Goal: Task Accomplishment & Management: Use online tool/utility

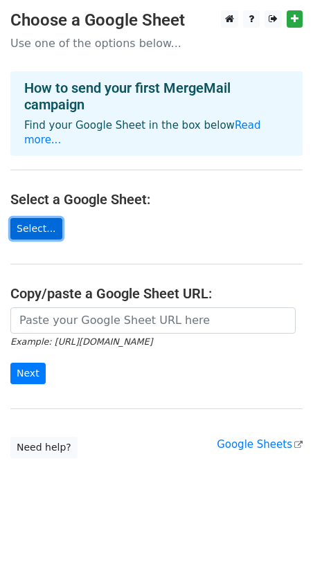
click at [46, 218] on link "Select..." at bounding box center [36, 228] width 52 height 21
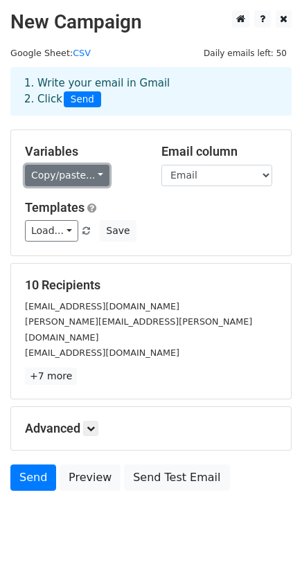
click at [94, 177] on link "Copy/paste..." at bounding box center [67, 175] width 84 height 21
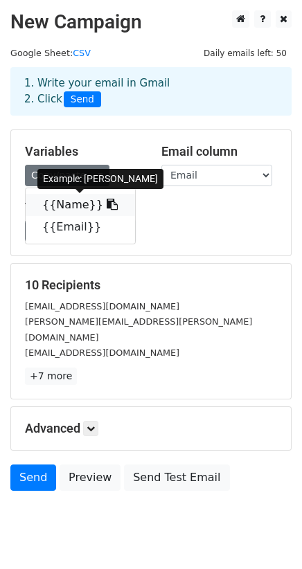
click at [66, 208] on link "{{Name}}" at bounding box center [80, 205] width 109 height 22
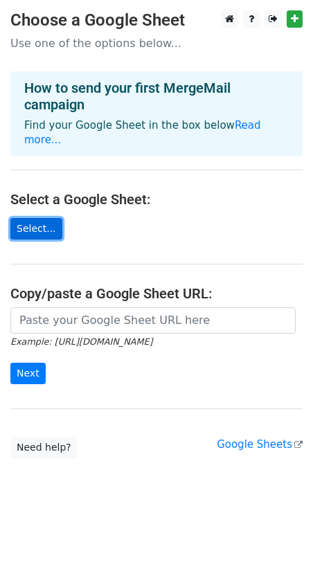
click at [39, 218] on link "Select..." at bounding box center [36, 228] width 52 height 21
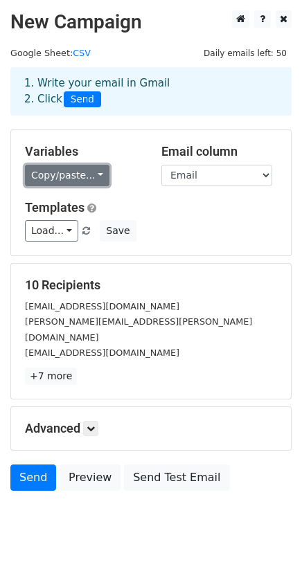
click at [66, 176] on link "Copy/paste..." at bounding box center [67, 175] width 84 height 21
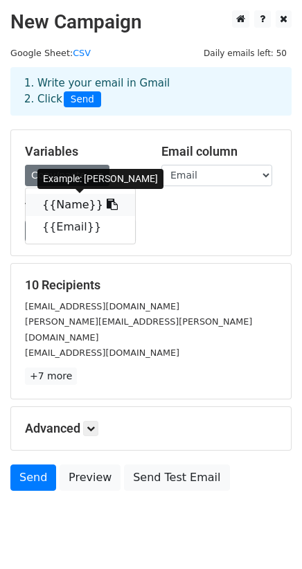
click at [66, 204] on link "{{Name}}" at bounding box center [80, 205] width 109 height 22
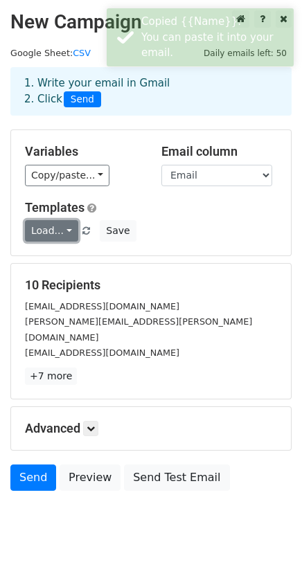
click at [62, 231] on link "Load..." at bounding box center [51, 230] width 53 height 21
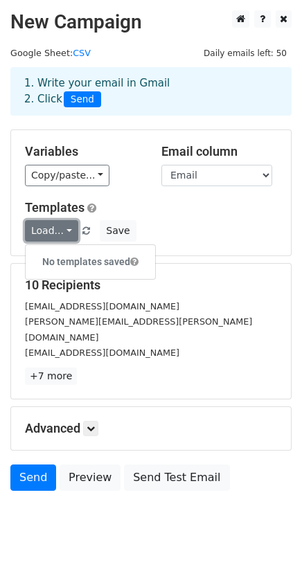
click at [62, 231] on link "Load..." at bounding box center [51, 230] width 53 height 21
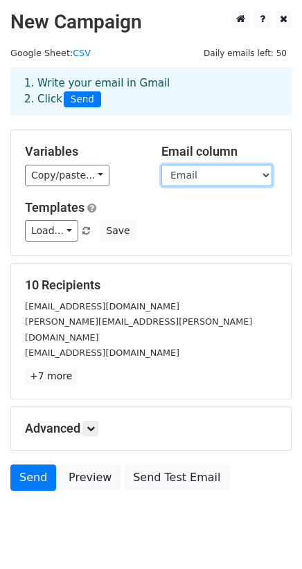
click at [211, 178] on select "Name Email" at bounding box center [216, 175] width 111 height 21
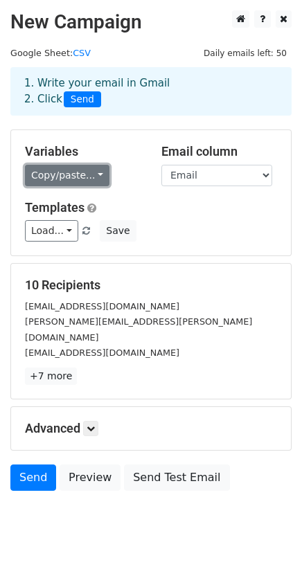
click at [77, 175] on link "Copy/paste..." at bounding box center [67, 175] width 84 height 21
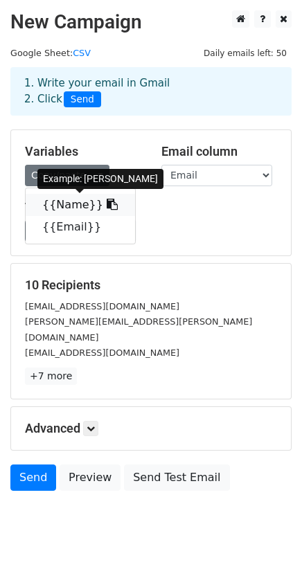
click at [71, 202] on link "{{Name}}" at bounding box center [80, 205] width 109 height 22
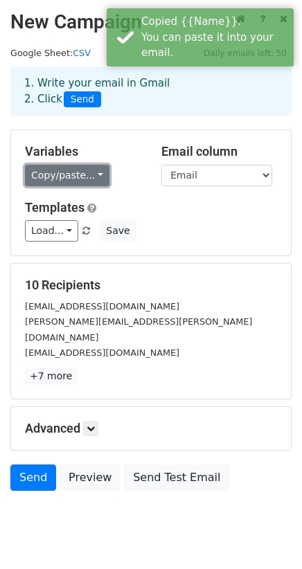
click at [84, 177] on link "Copy/paste..." at bounding box center [67, 175] width 84 height 21
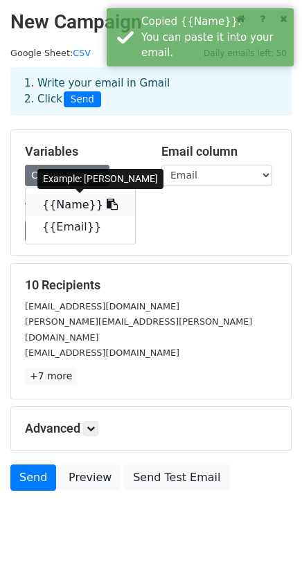
click at [107, 204] on icon at bounding box center [112, 204] width 11 height 11
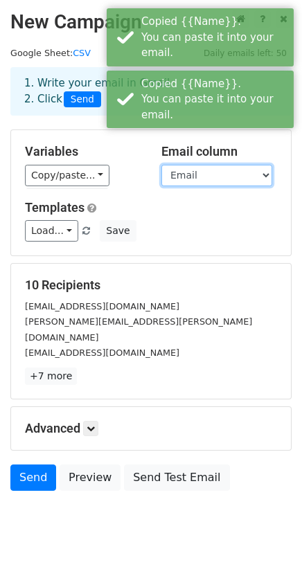
click at [205, 177] on select "Name Email" at bounding box center [216, 175] width 111 height 21
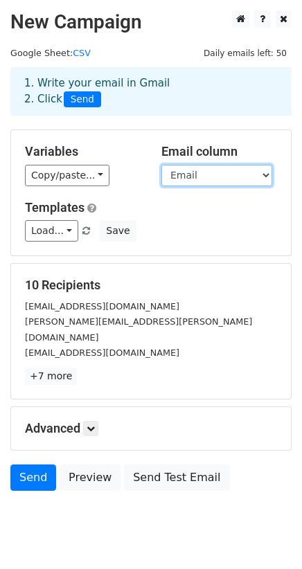
click at [214, 178] on select "Name Email" at bounding box center [216, 175] width 111 height 21
click at [161, 165] on select "Name Email" at bounding box center [216, 175] width 111 height 21
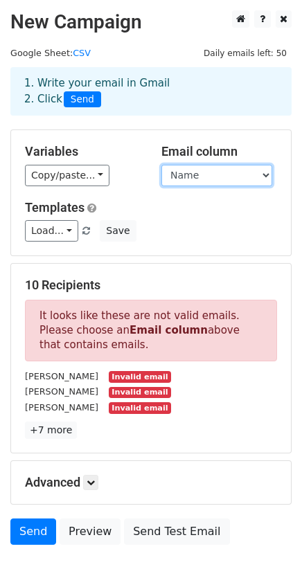
click at [238, 176] on select "Name Email" at bounding box center [216, 175] width 111 height 21
select select "Email"
click at [161, 165] on select "Name Email" at bounding box center [216, 175] width 111 height 21
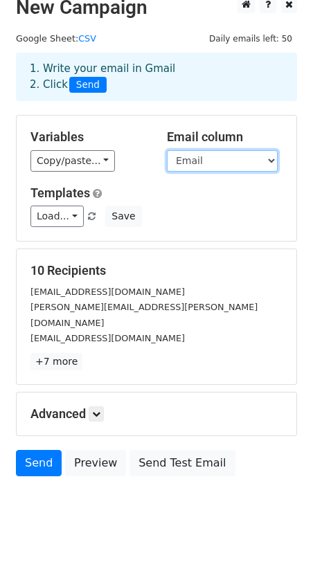
scroll to position [22, 0]
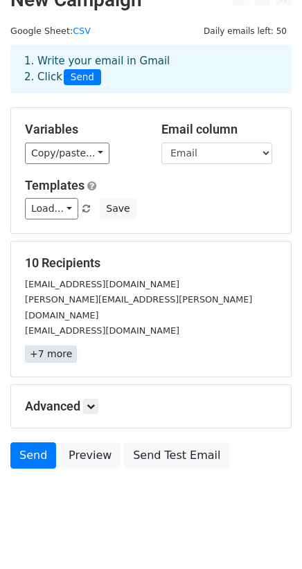
click at [54, 346] on link "+7 more" at bounding box center [51, 354] width 52 height 17
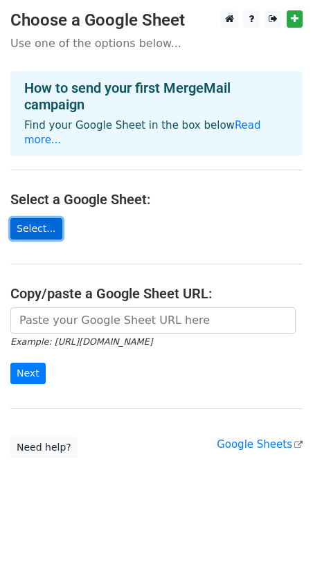
click at [28, 218] on link "Select..." at bounding box center [36, 228] width 52 height 21
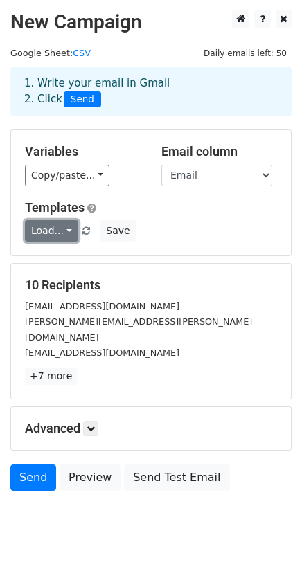
click at [60, 231] on link "Load..." at bounding box center [51, 230] width 53 height 21
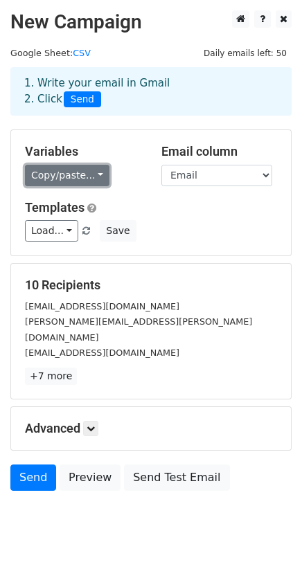
click at [62, 173] on link "Copy/paste..." at bounding box center [67, 175] width 84 height 21
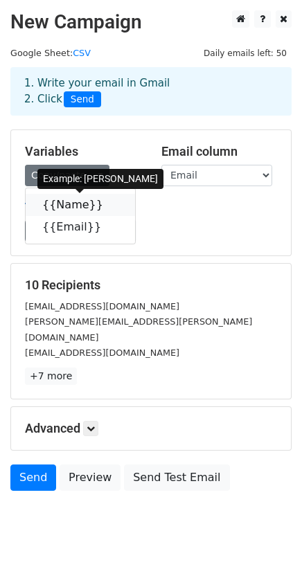
drag, startPoint x: 97, startPoint y: 204, endPoint x: 69, endPoint y: 206, distance: 27.8
click at [107, 205] on icon at bounding box center [112, 204] width 11 height 11
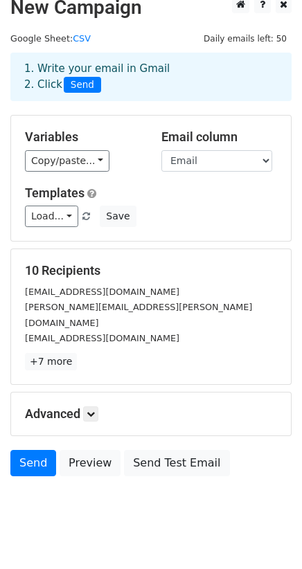
scroll to position [22, 0]
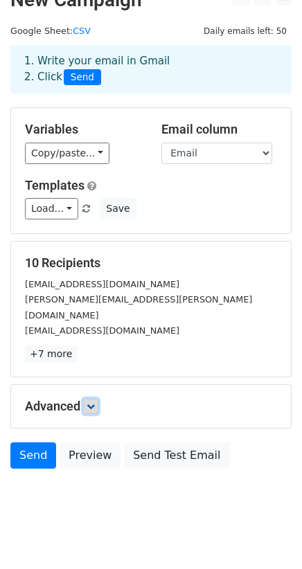
click at [91, 402] on icon at bounding box center [91, 406] width 8 height 8
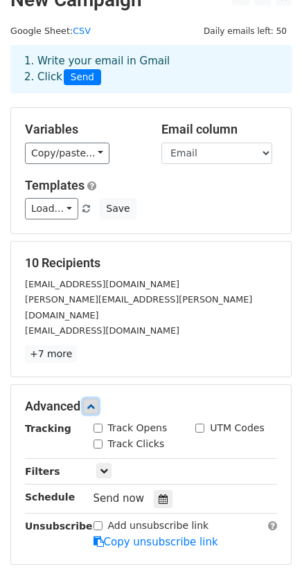
click at [95, 402] on icon at bounding box center [91, 406] width 8 height 8
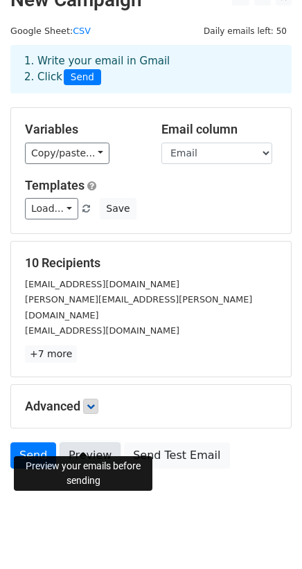
click at [73, 445] on link "Preview" at bounding box center [90, 456] width 61 height 26
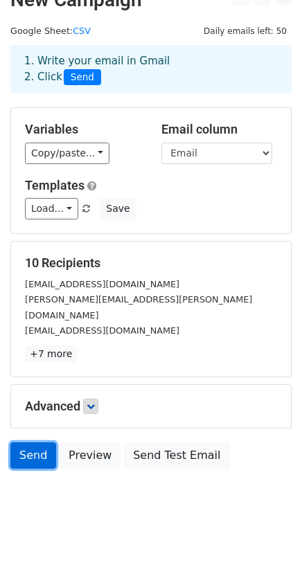
click at [36, 443] on link "Send" at bounding box center [33, 456] width 46 height 26
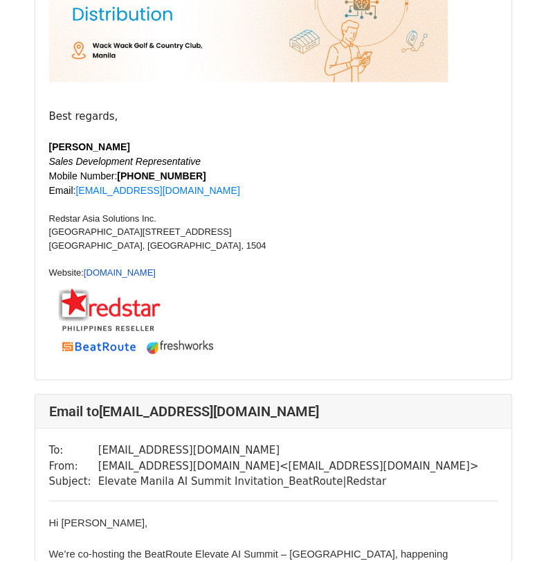
scroll to position [1247, 0]
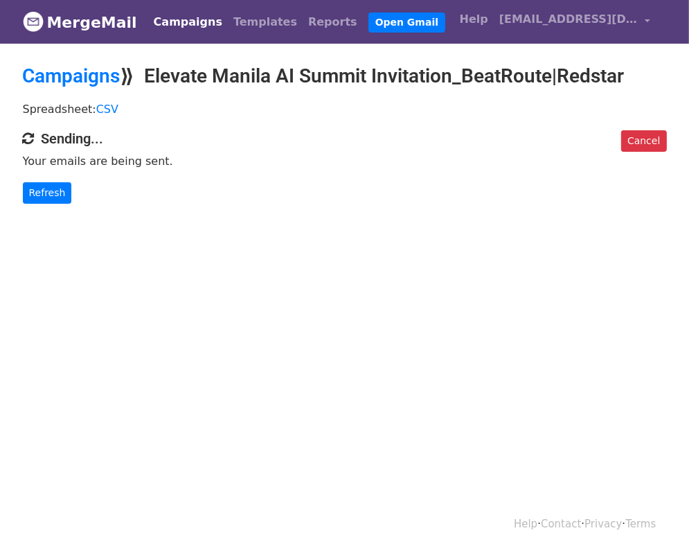
click at [265, 221] on body "MergeMail Campaigns Templates Reports Open Gmail Daily emails left: 50 Help mar…" at bounding box center [344, 129] width 689 height 259
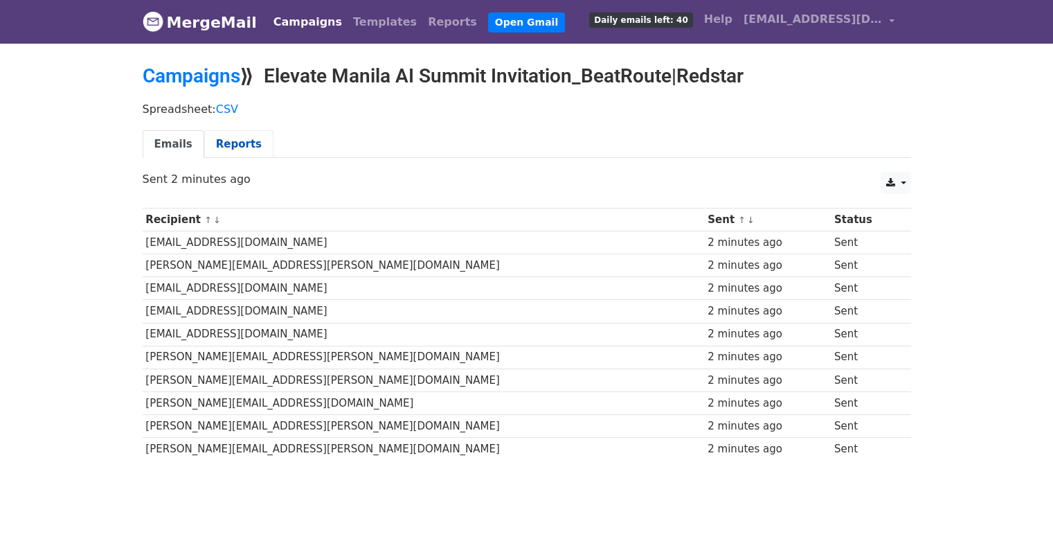
click at [226, 147] on link "Reports" at bounding box center [238, 144] width 69 height 28
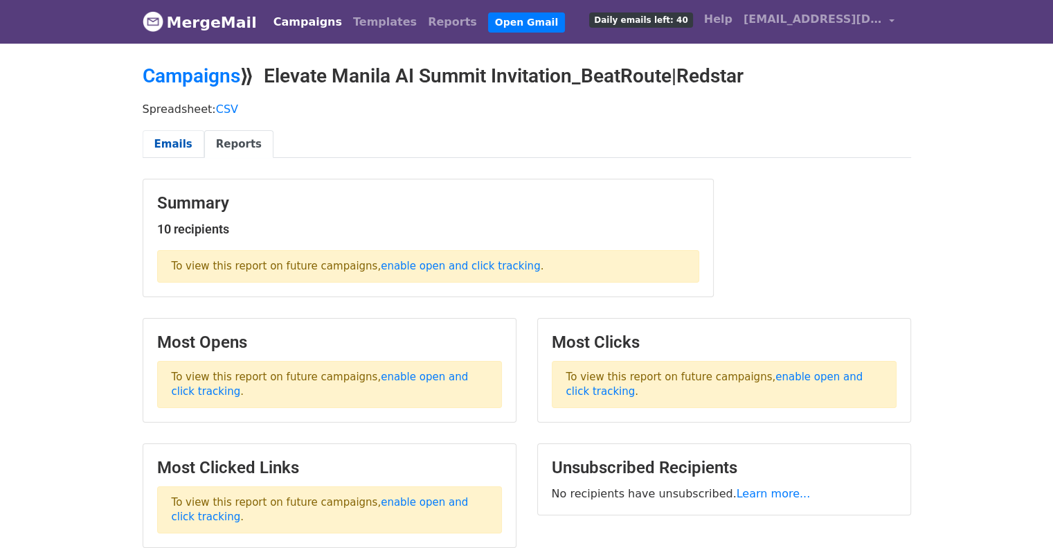
click at [166, 141] on link "Emails" at bounding box center [174, 144] width 62 height 28
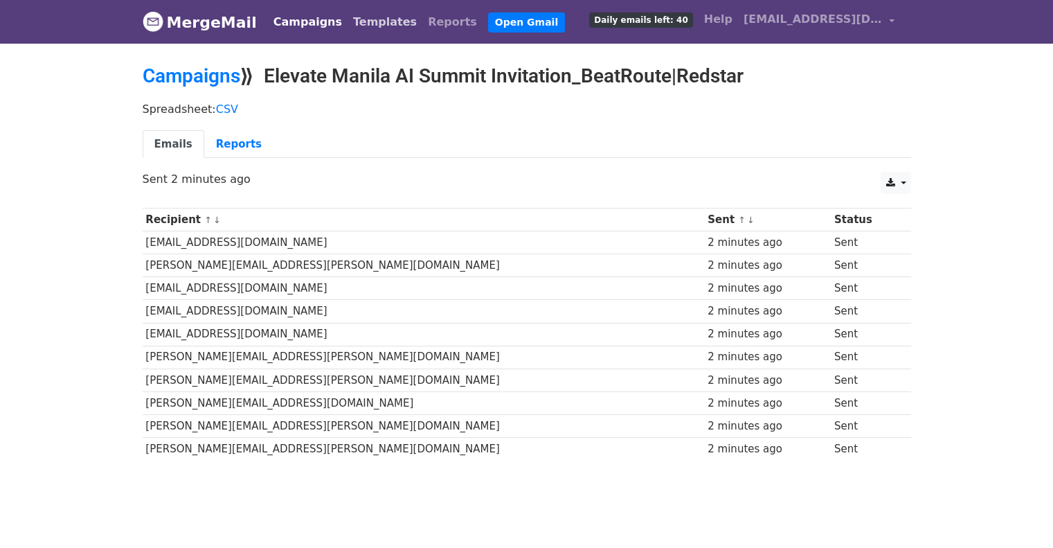
click at [371, 22] on link "Templates" at bounding box center [385, 22] width 75 height 28
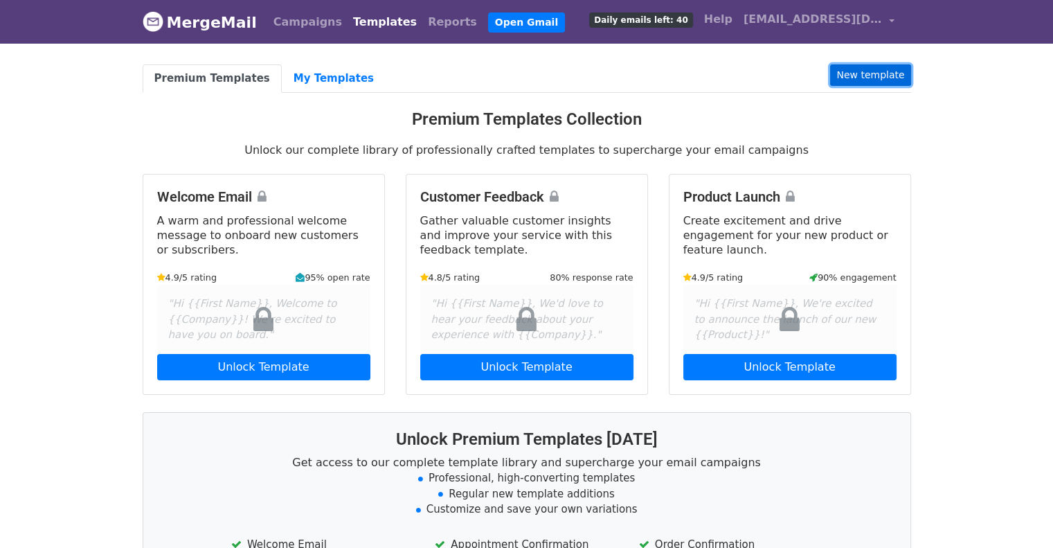
click at [873, 73] on link "New template" at bounding box center [870, 74] width 80 height 21
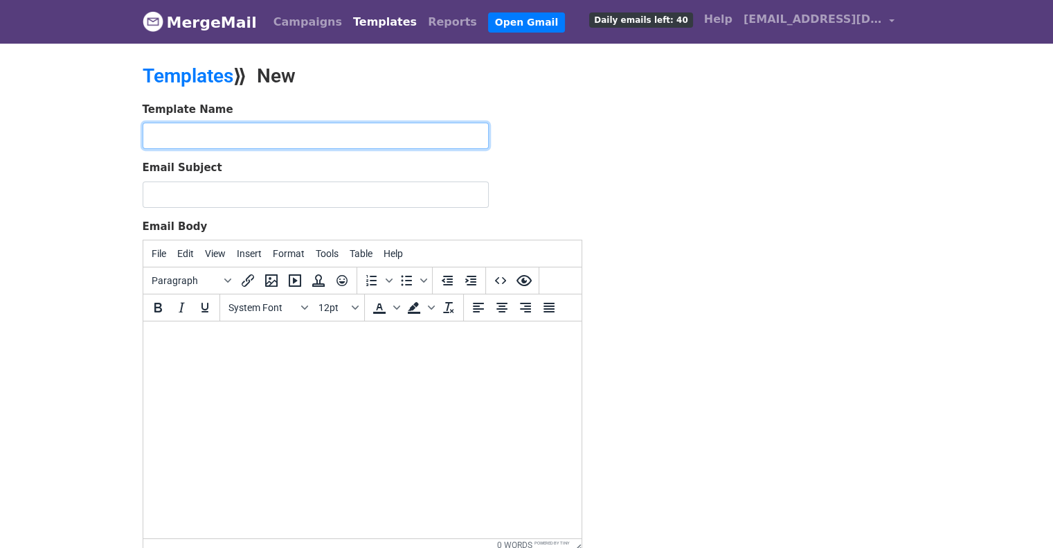
click at [235, 134] on input "text" at bounding box center [316, 136] width 346 height 26
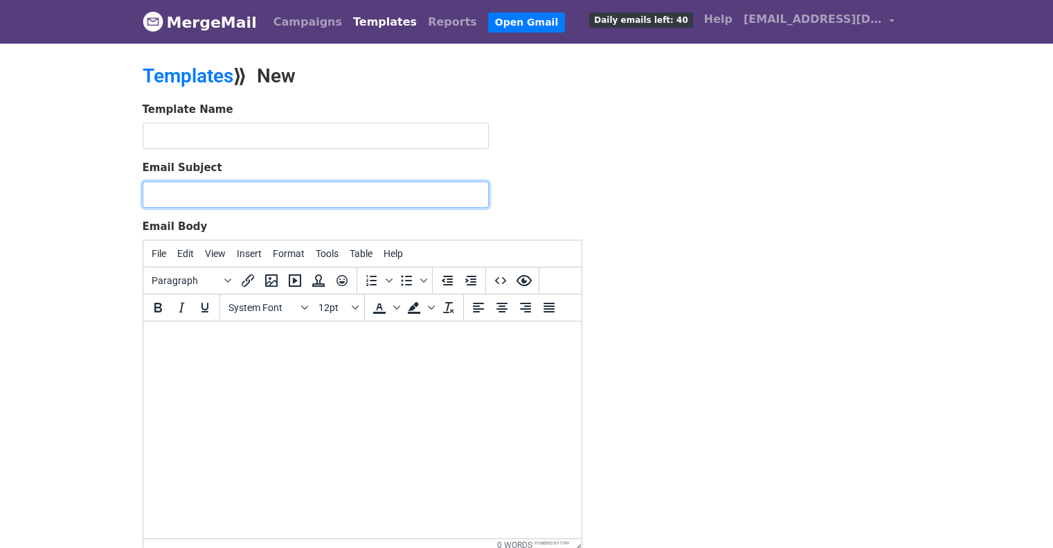
click at [397, 203] on input "Email Subject" at bounding box center [316, 194] width 346 height 26
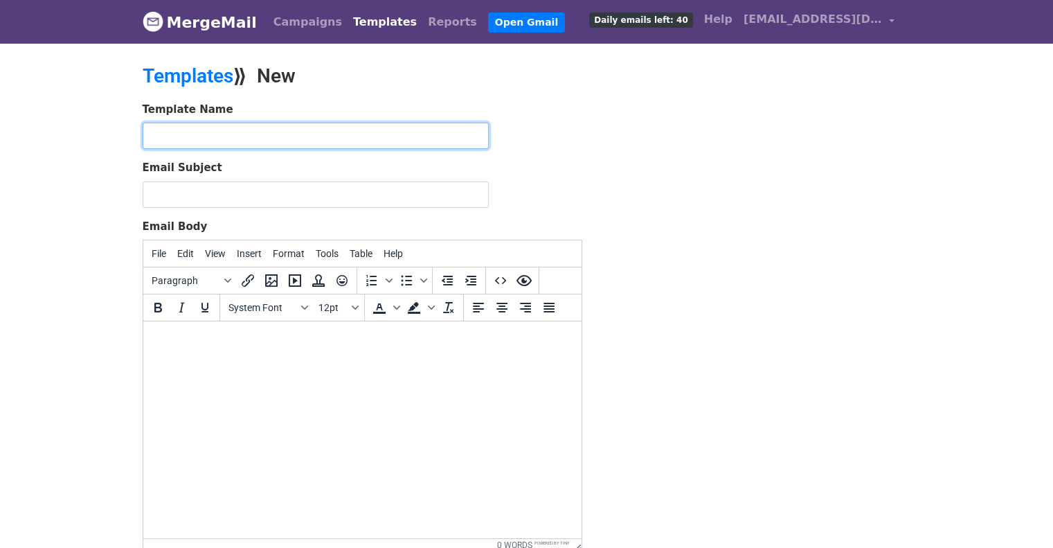
click at [425, 143] on input "text" at bounding box center [316, 136] width 346 height 26
type input "O"
type input "Invite"
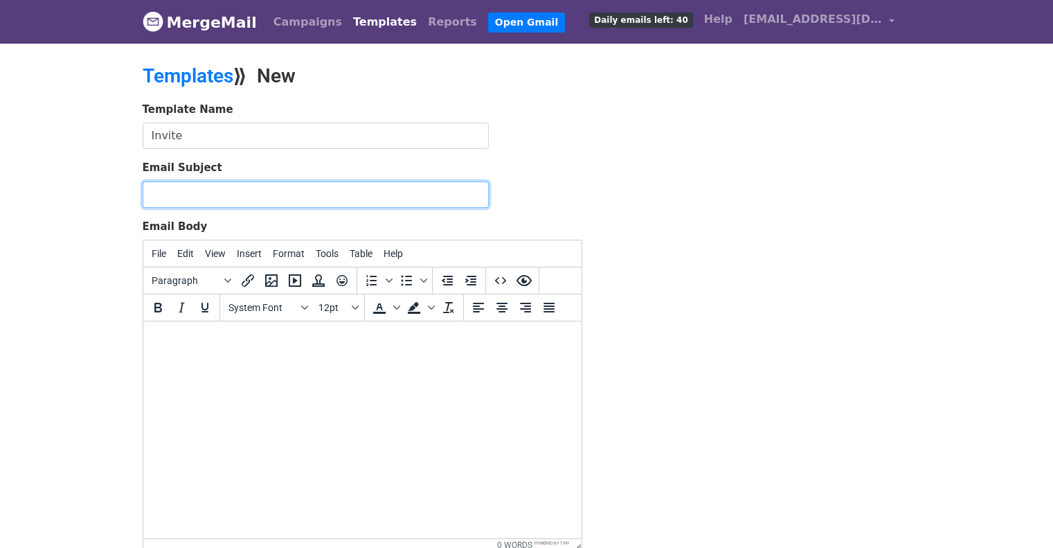
click at [413, 190] on input "Email Subject" at bounding box center [316, 194] width 346 height 26
click at [316, 195] on input "Email Subject" at bounding box center [316, 194] width 346 height 26
paste input "Elevate Manila AI Summit Invitation_BeatRoute|Redstar"
type input "Elevate Manila AI Summit Invitation_BeatRoute|Redstar"
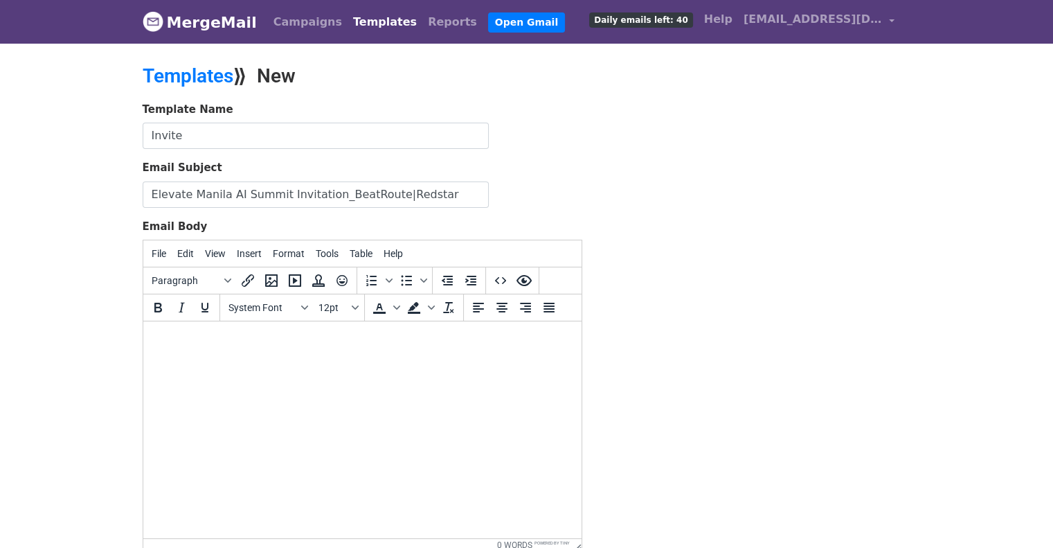
click at [282, 347] on body at bounding box center [362, 339] width 416 height 15
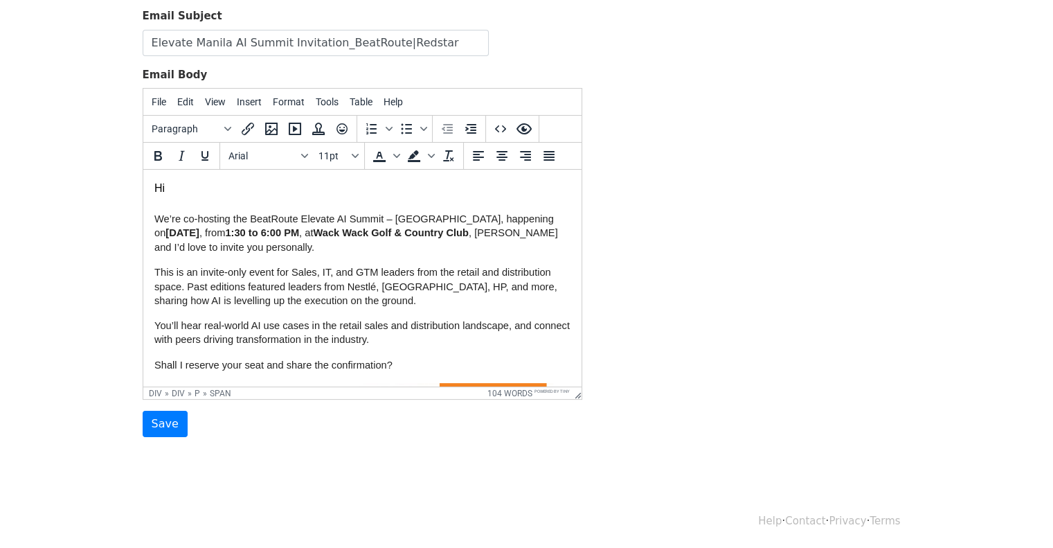
click at [181, 189] on body "Hi We’re co-hosting the BeatRoute Elevate AI Summit – Philippines, happening on…" at bounding box center [362, 395] width 416 height 428
click at [526, 127] on icon "Preview" at bounding box center [524, 128] width 17 height 17
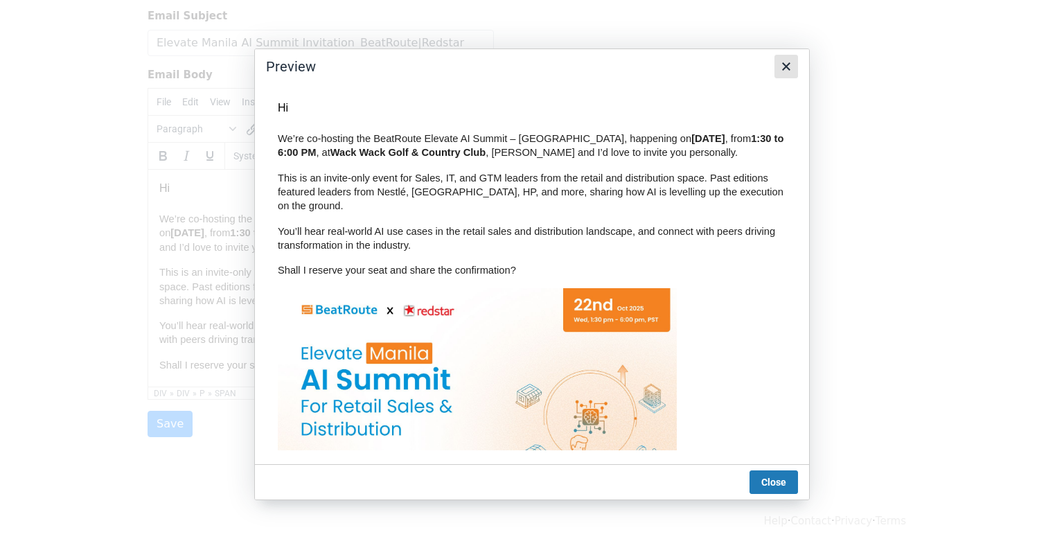
click at [787, 65] on icon "Close" at bounding box center [786, 66] width 8 height 8
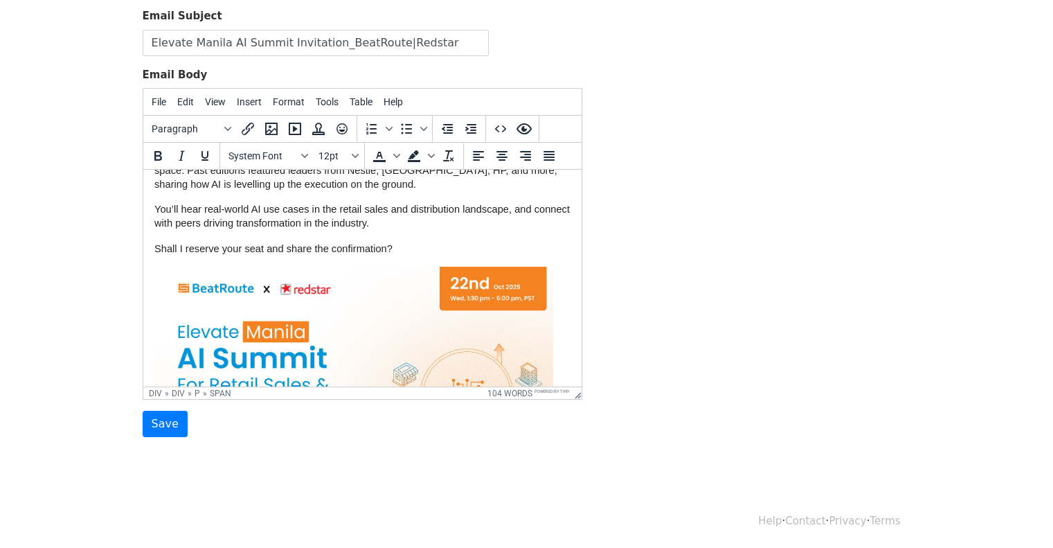
scroll to position [233, 0]
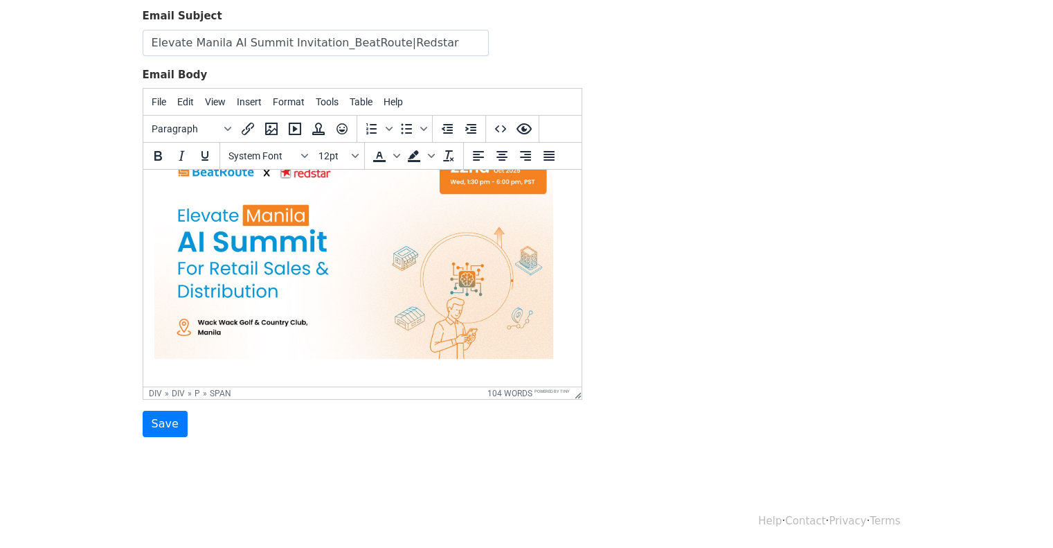
click at [271, 372] on p at bounding box center [362, 263] width 416 height 226
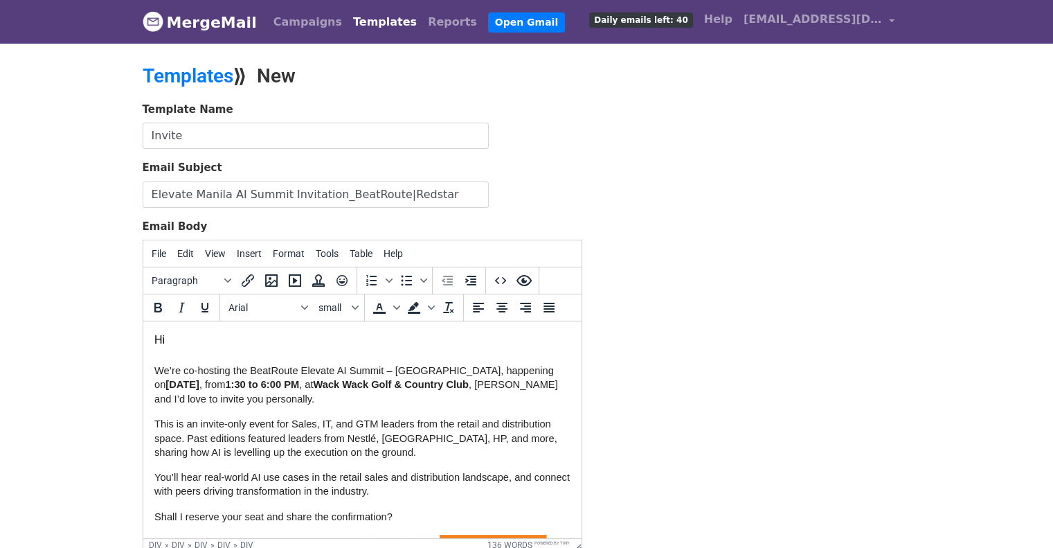
scroll to position [152, 0]
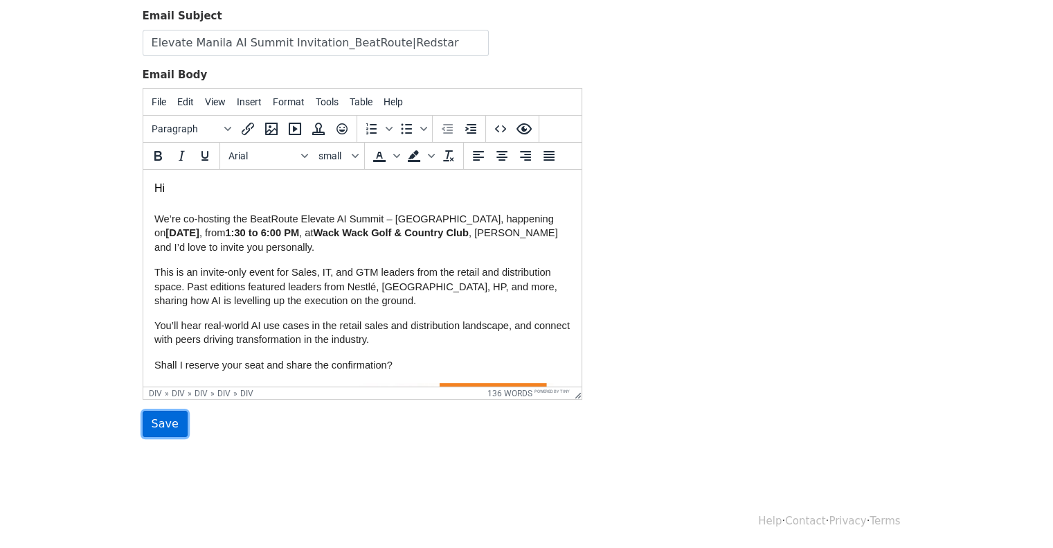
click at [165, 418] on input "Save" at bounding box center [165, 424] width 45 height 26
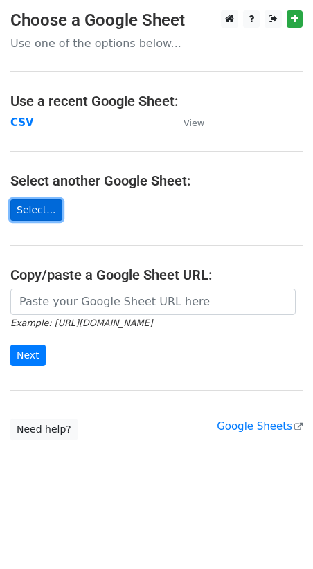
click at [26, 209] on link "Select..." at bounding box center [36, 209] width 52 height 21
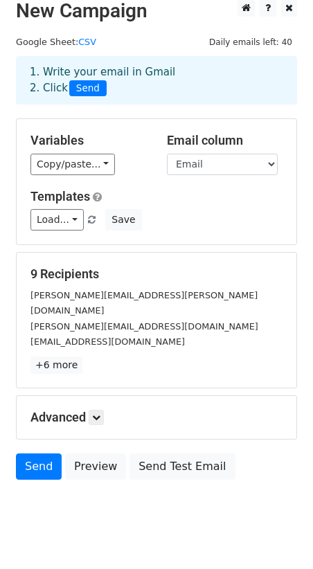
scroll to position [22, 0]
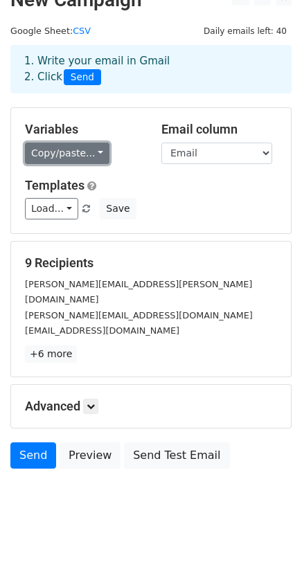
click at [89, 154] on link "Copy/paste..." at bounding box center [67, 153] width 84 height 21
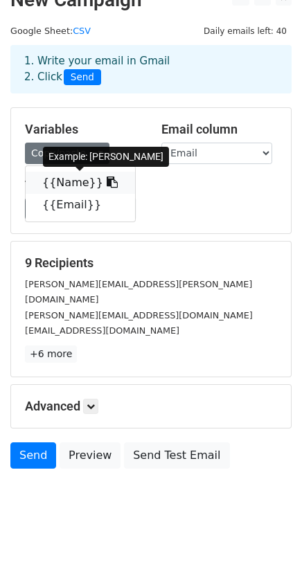
click at [107, 181] on icon at bounding box center [112, 182] width 11 height 11
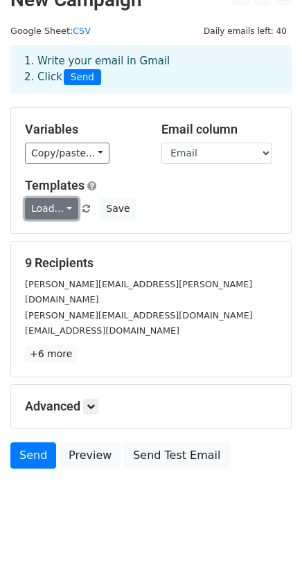
click at [61, 208] on link "Load..." at bounding box center [51, 208] width 53 height 21
click at [60, 235] on link "Invite" at bounding box center [80, 240] width 109 height 22
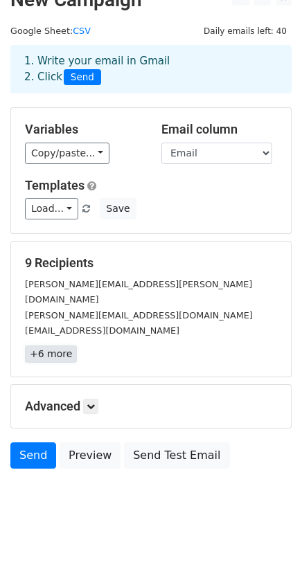
click at [57, 346] on link "+6 more" at bounding box center [51, 354] width 52 height 17
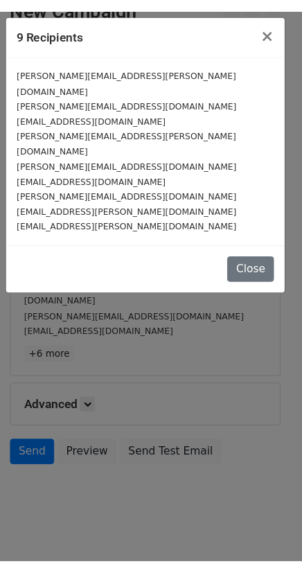
scroll to position [19, 0]
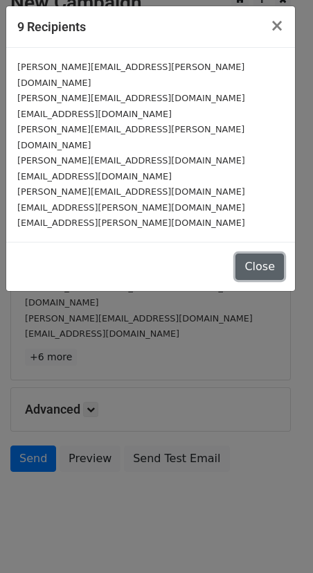
click at [256, 253] on button "Close" at bounding box center [259, 266] width 48 height 26
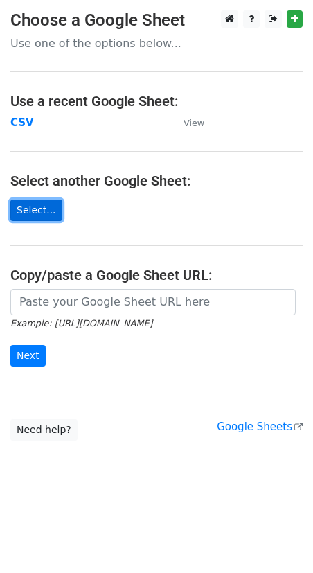
click at [42, 209] on link "Select..." at bounding box center [36, 209] width 52 height 21
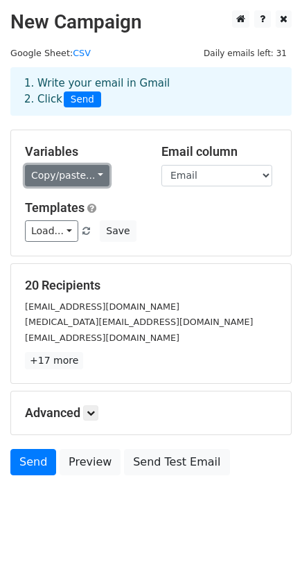
click at [72, 170] on link "Copy/paste..." at bounding box center [67, 175] width 84 height 21
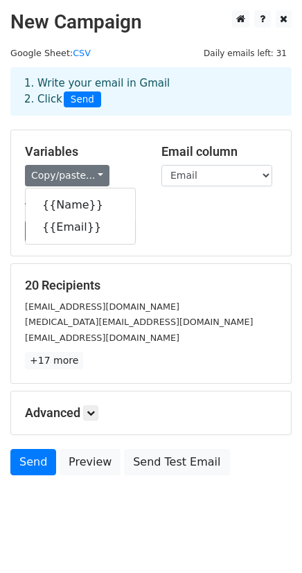
click at [204, 236] on div "Load... Invite Save" at bounding box center [151, 230] width 273 height 21
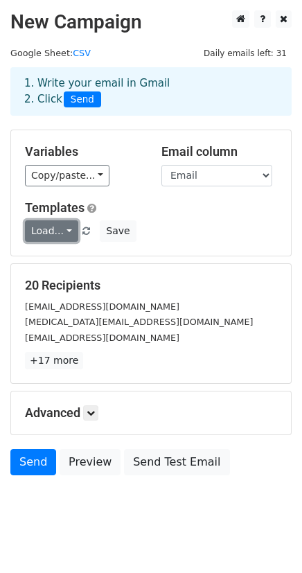
click at [55, 235] on link "Load..." at bounding box center [51, 230] width 53 height 21
click at [55, 257] on link "Invite" at bounding box center [80, 262] width 109 height 22
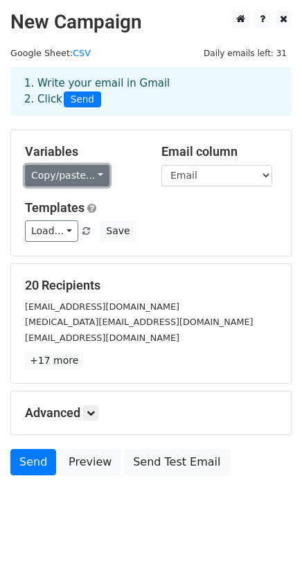
click at [64, 175] on link "Copy/paste..." at bounding box center [67, 175] width 84 height 21
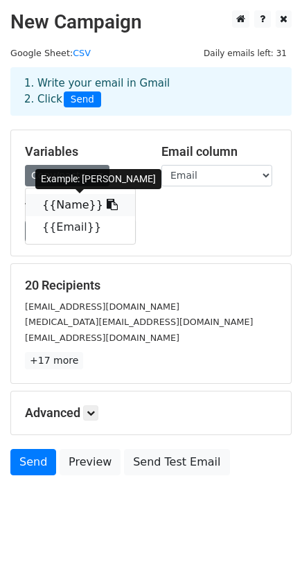
click at [75, 199] on link "{{Name}}" at bounding box center [80, 205] width 109 height 22
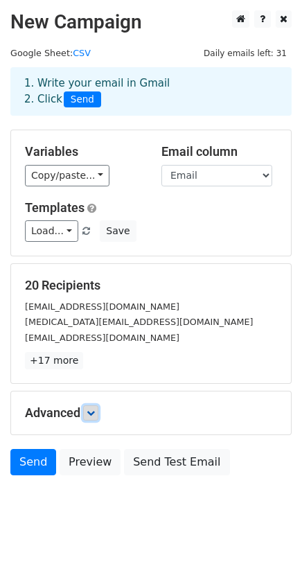
click at [95, 414] on icon at bounding box center [91, 413] width 8 height 8
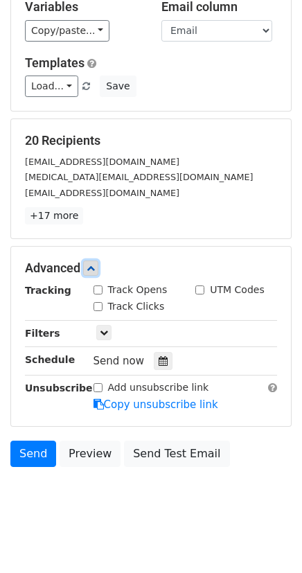
scroll to position [155, 0]
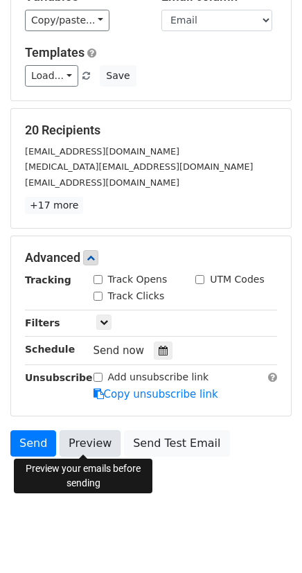
click at [91, 445] on link "Preview" at bounding box center [90, 443] width 61 height 26
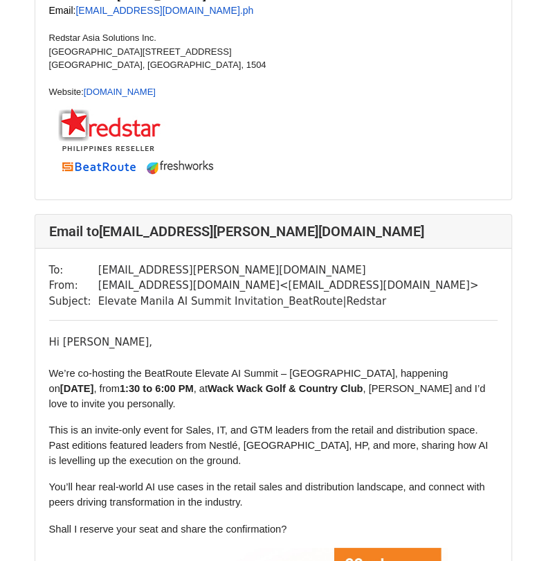
scroll to position [2493, 0]
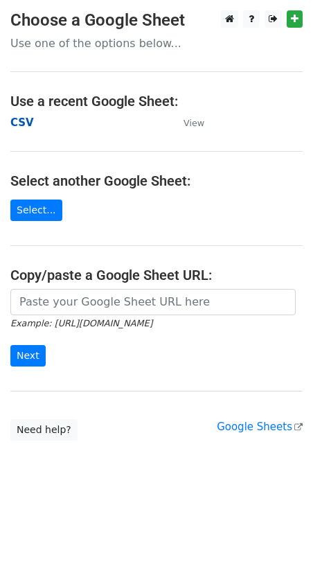
click at [25, 120] on strong "CSV" at bounding box center [22, 122] width 24 height 12
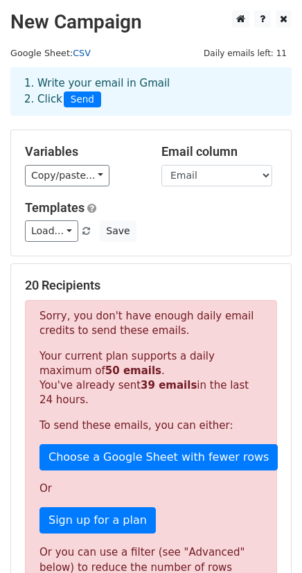
click at [77, 57] on link "CSV" at bounding box center [82, 53] width 18 height 10
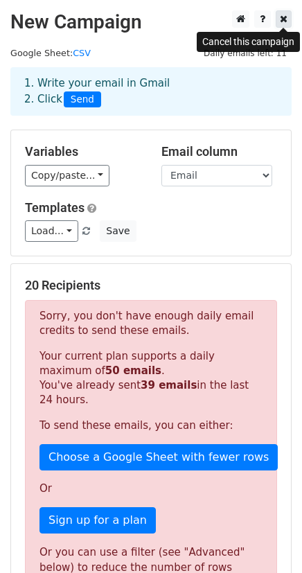
click at [278, 21] on link at bounding box center [284, 18] width 16 height 17
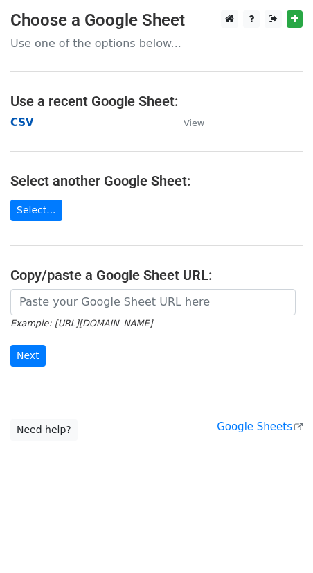
click at [26, 122] on strong "CSV" at bounding box center [22, 122] width 24 height 12
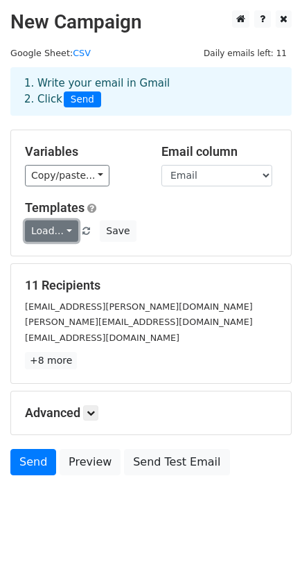
click at [46, 229] on link "Load..." at bounding box center [51, 230] width 53 height 21
click at [42, 262] on link "Invite" at bounding box center [80, 262] width 109 height 22
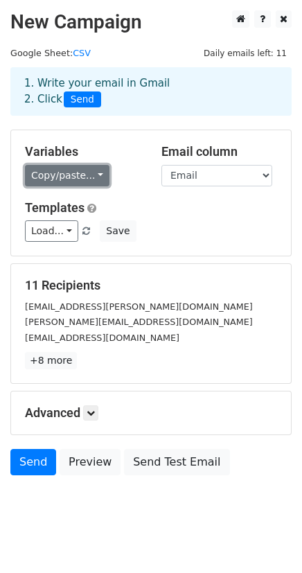
click at [82, 175] on link "Copy/paste..." at bounding box center [67, 175] width 84 height 21
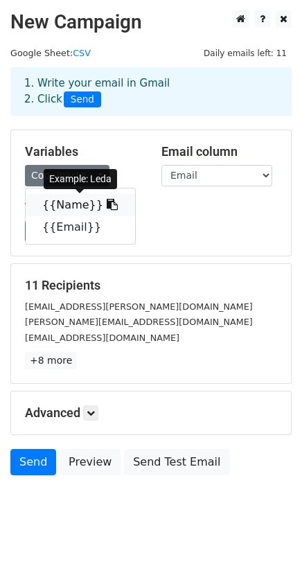
click at [107, 202] on icon at bounding box center [112, 204] width 11 height 11
